Goal: Information Seeking & Learning: Learn about a topic

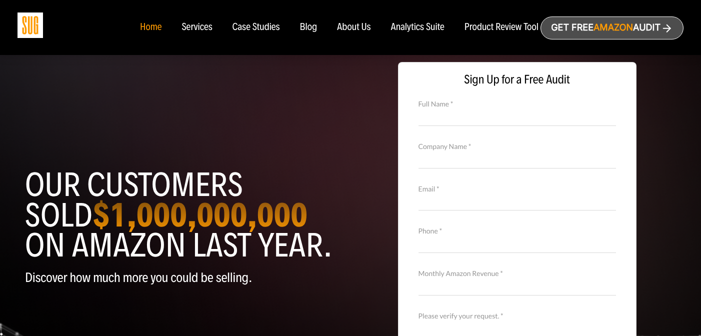
click at [250, 29] on div "Case Studies" at bounding box center [257, 27] width 48 height 11
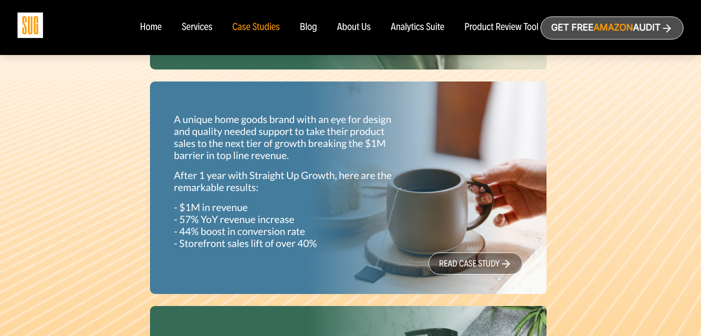
scroll to position [582, 0]
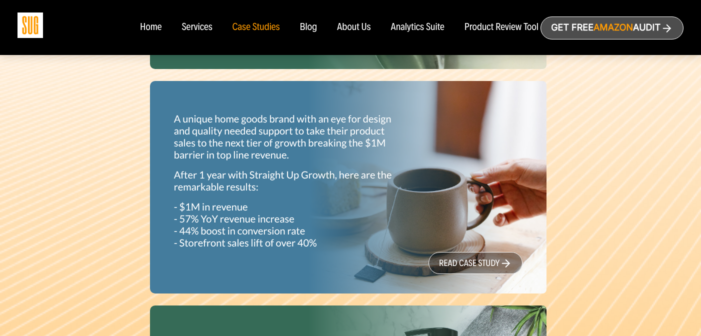
click at [498, 267] on link "read case study" at bounding box center [476, 263] width 94 height 22
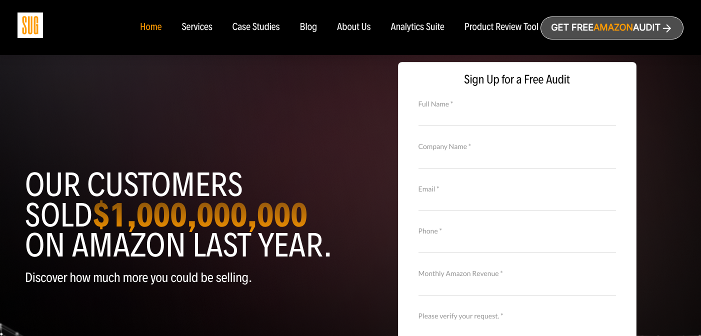
click at [251, 30] on div "Case Studies" at bounding box center [257, 27] width 48 height 11
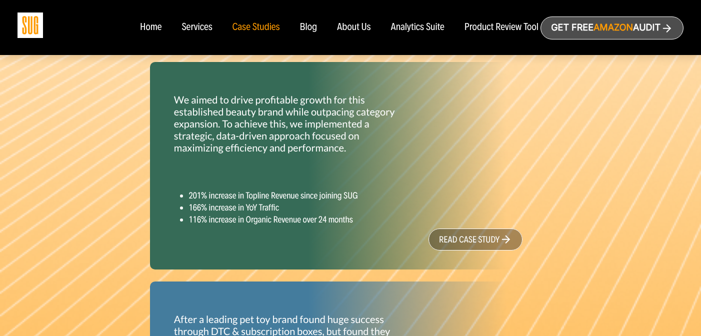
scroll to position [826, 0]
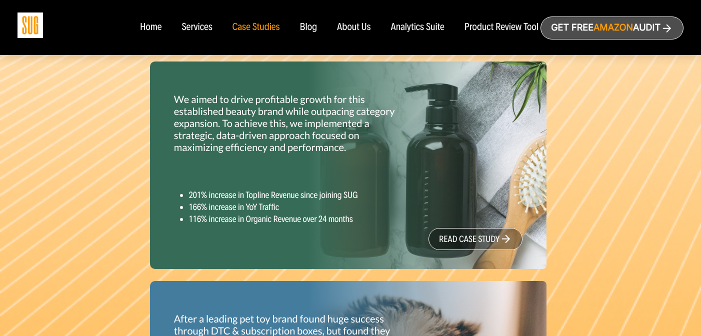
click at [468, 233] on link "read case study" at bounding box center [476, 239] width 94 height 22
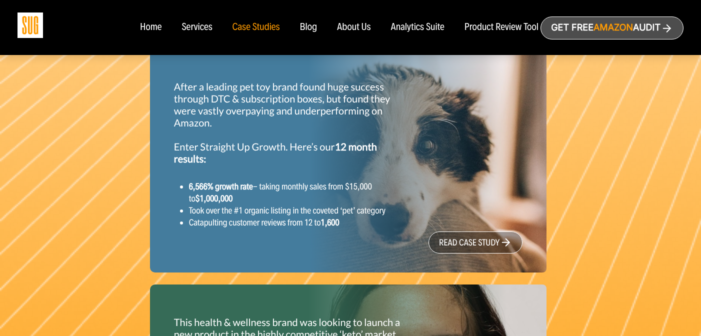
scroll to position [1060, 0]
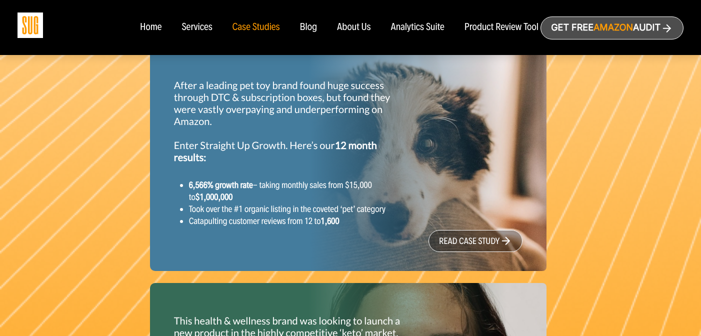
click at [409, 195] on div "After a leading pet toy brand found huge success through DTC & subscription box…" at bounding box center [348, 160] width 397 height 224
click at [453, 241] on link "read case study" at bounding box center [476, 241] width 94 height 22
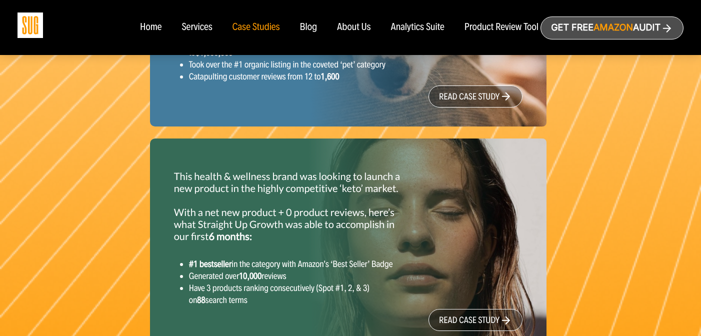
scroll to position [1205, 0]
click at [318, 249] on div "This health & wellness brand was looking to launch a new product in the highly …" at bounding box center [288, 238] width 243 height 152
click at [477, 315] on link "read case study" at bounding box center [476, 320] width 94 height 22
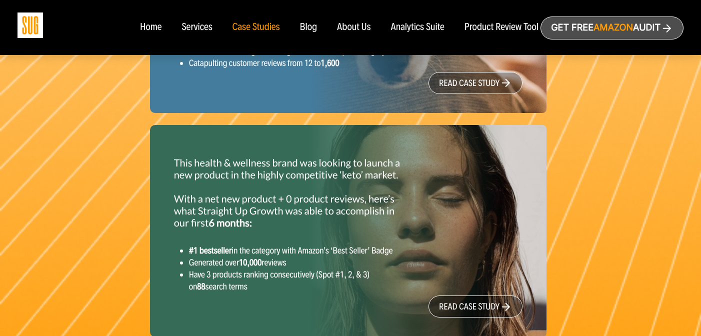
scroll to position [1220, 0]
